Goal: Task Accomplishment & Management: Manage account settings

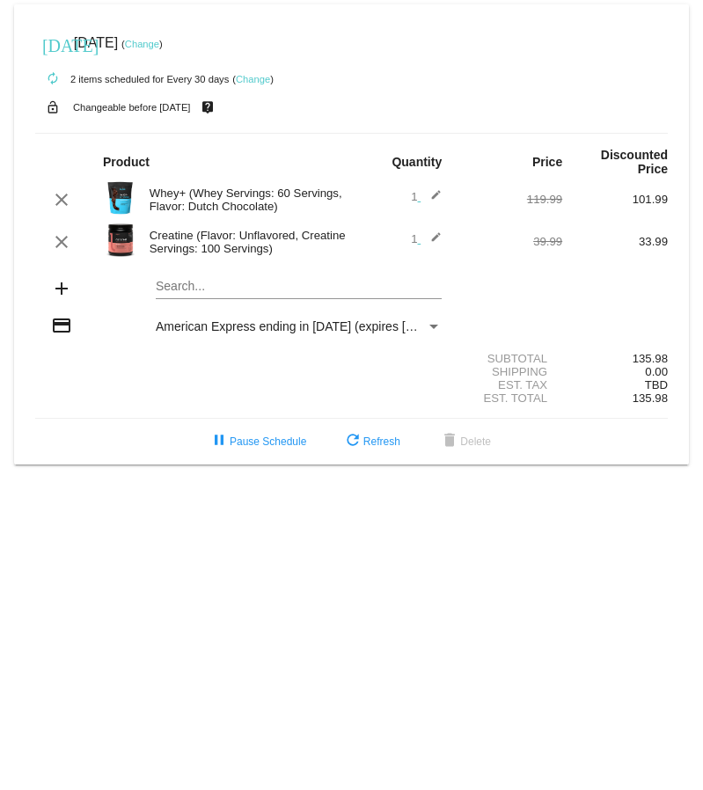
click at [159, 43] on link "Change" at bounding box center [142, 44] width 34 height 11
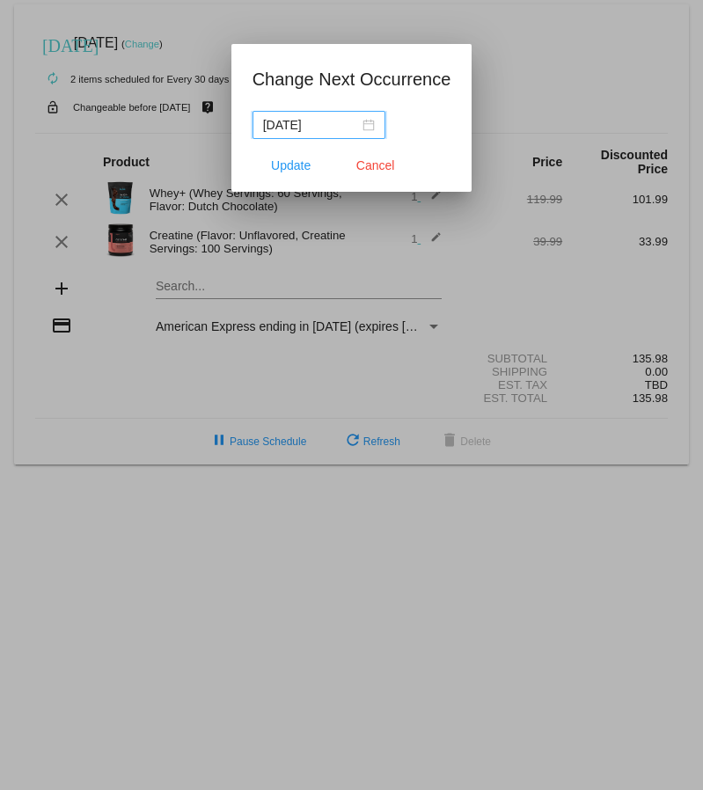
click at [370, 127] on div "[DATE]" at bounding box center [319, 124] width 112 height 19
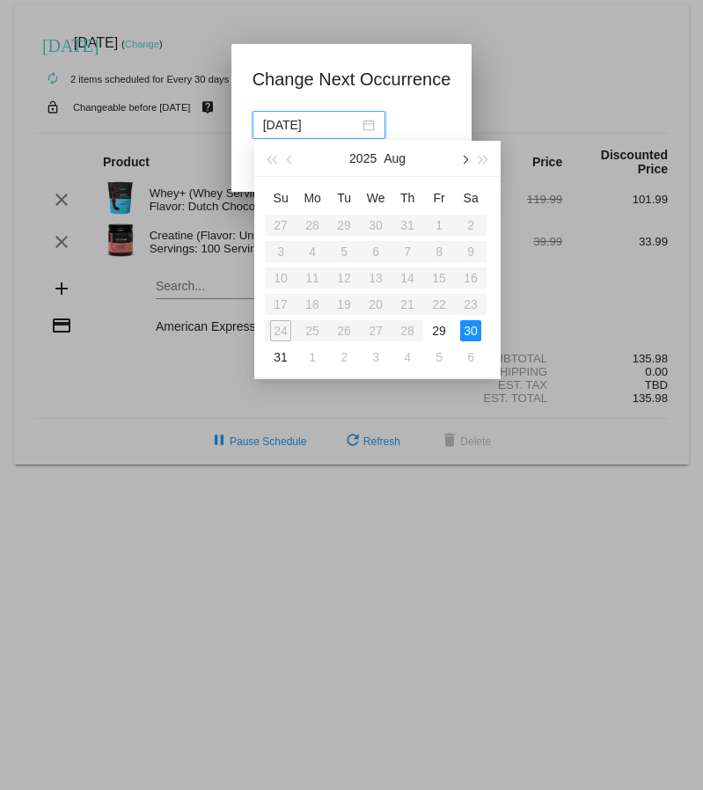
click at [463, 157] on span "button" at bounding box center [464, 160] width 9 height 9
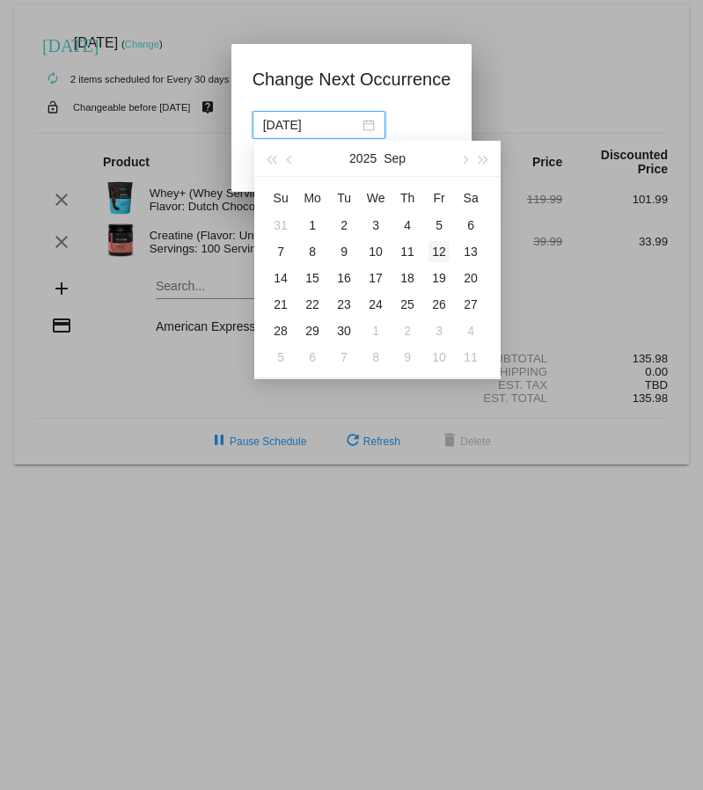
click at [446, 250] on div "12" at bounding box center [438, 251] width 21 height 21
type input "[DATE]"
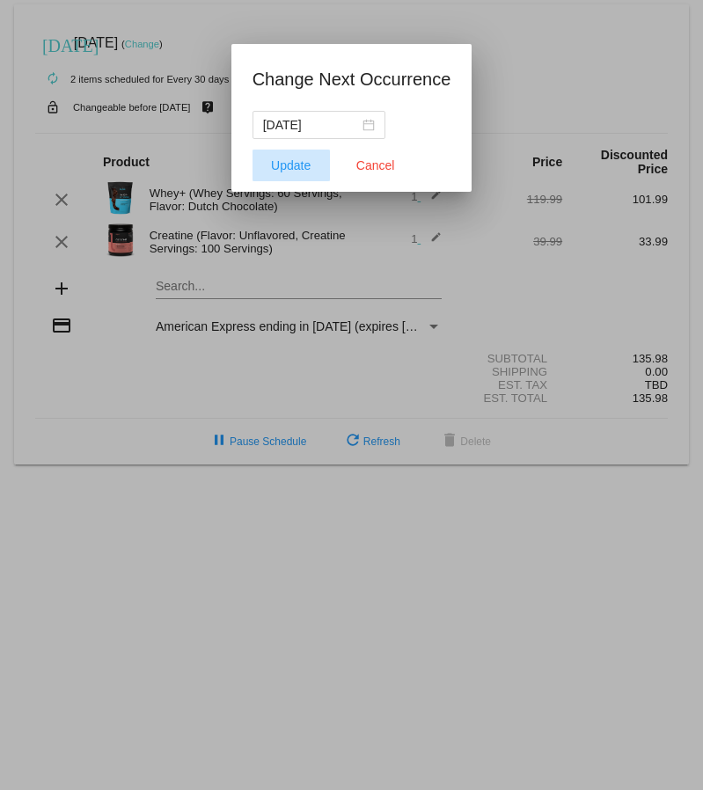
click at [292, 174] on button "Update" at bounding box center [290, 165] width 77 height 32
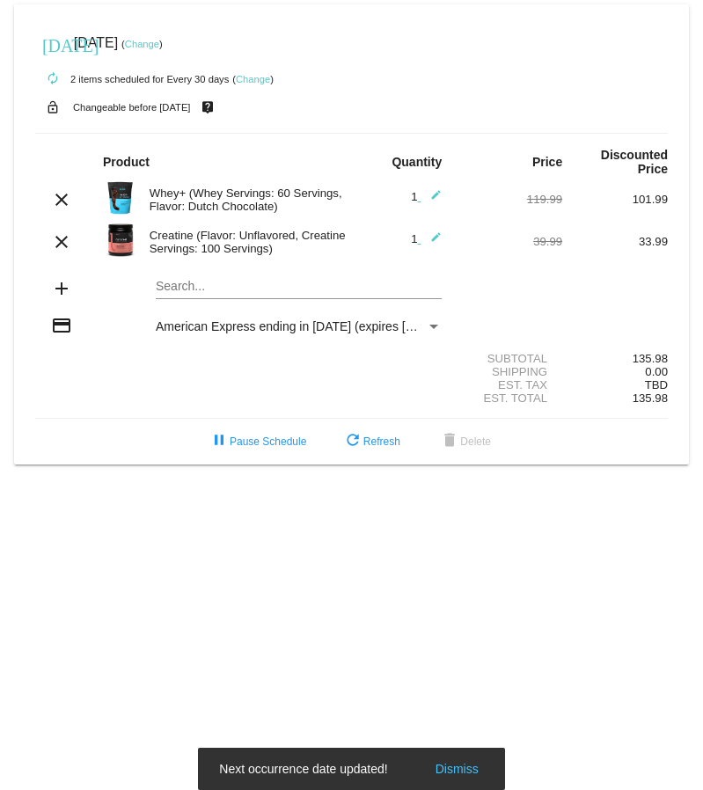
click at [431, 189] on mat-icon "edit" at bounding box center [430, 199] width 21 height 21
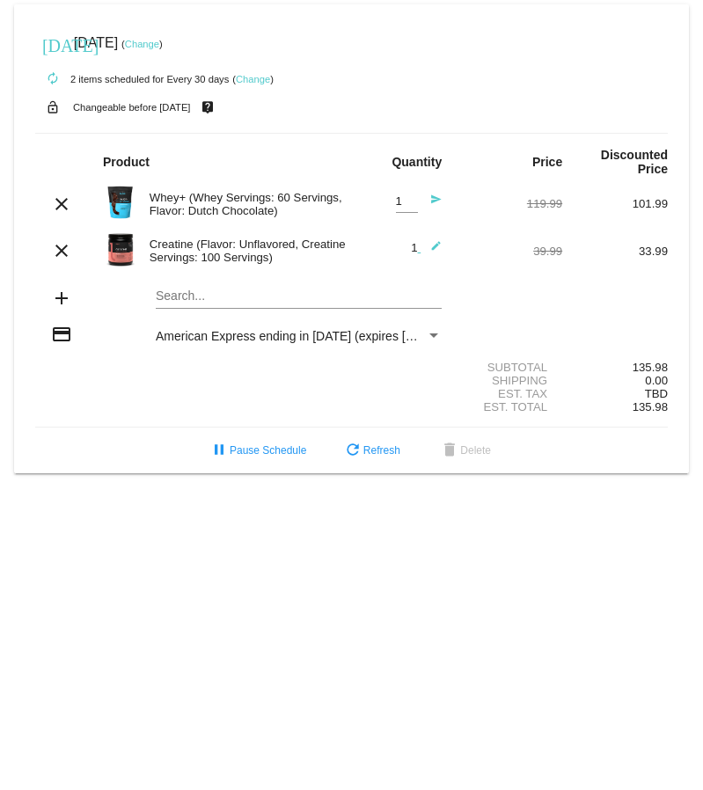
click at [431, 193] on mat-icon "send" at bounding box center [430, 203] width 21 height 21
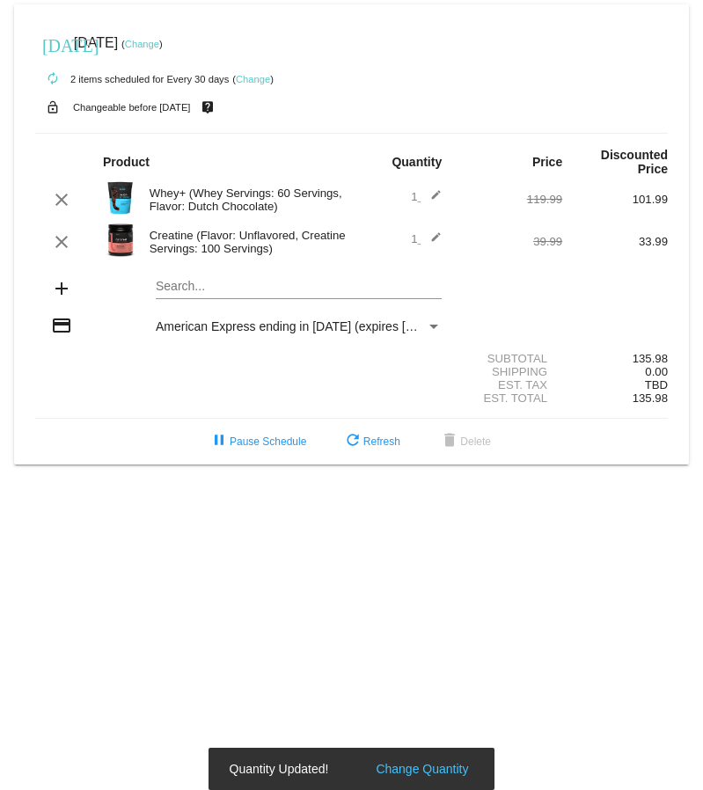
click at [213, 192] on div "Whey+ (Whey Servings: 60 Servings, Flavor: Dutch Chocolate)" at bounding box center [246, 199] width 211 height 26
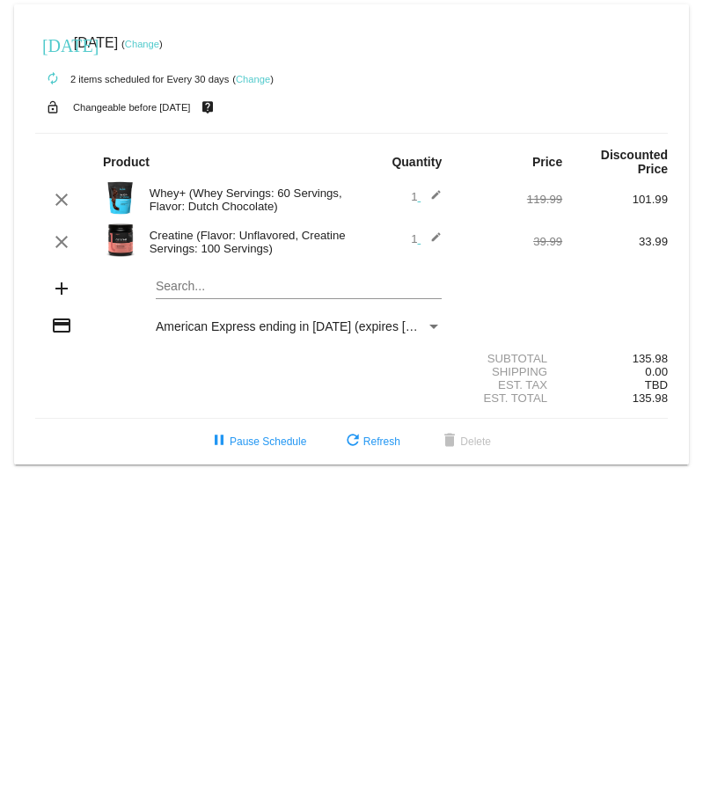
click at [188, 265] on div "Search..." at bounding box center [299, 282] width 286 height 34
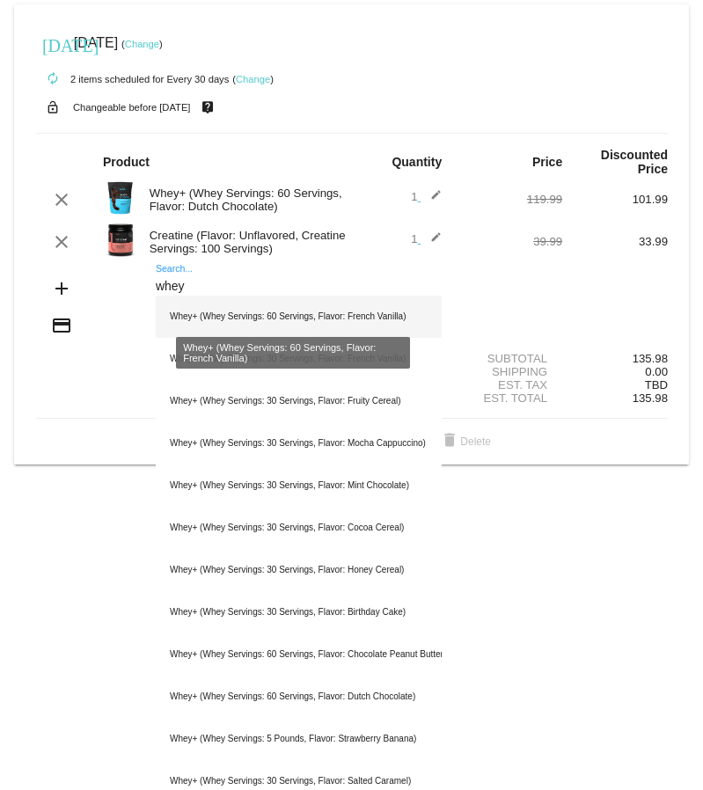
type input "whey"
click at [246, 314] on div "Whey+ (Whey Servings: 60 Servings, Flavor: French Vanilla)" at bounding box center [299, 316] width 286 height 42
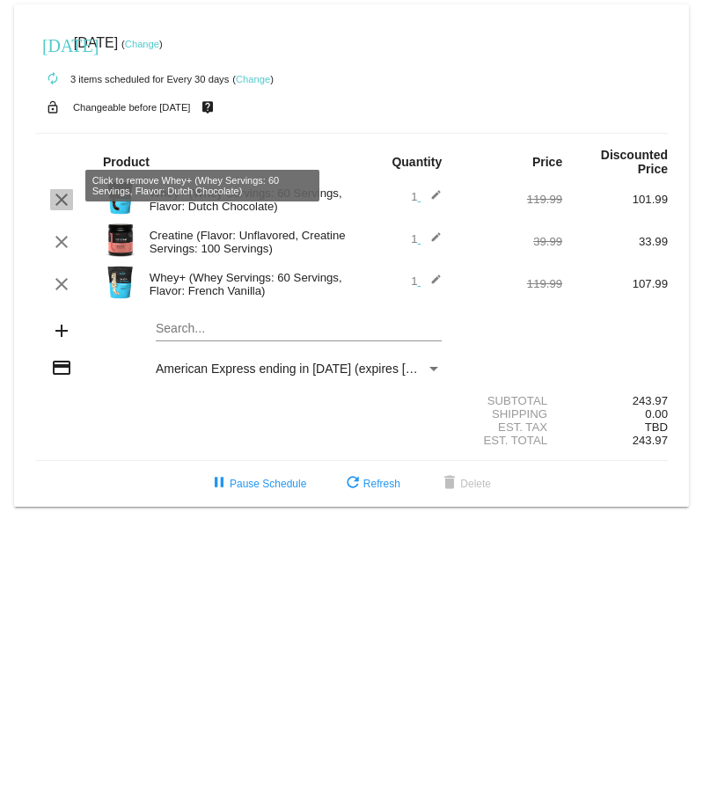
click at [65, 189] on mat-icon "clear" at bounding box center [61, 199] width 21 height 21
